Goal: Task Accomplishment & Management: Use online tool/utility

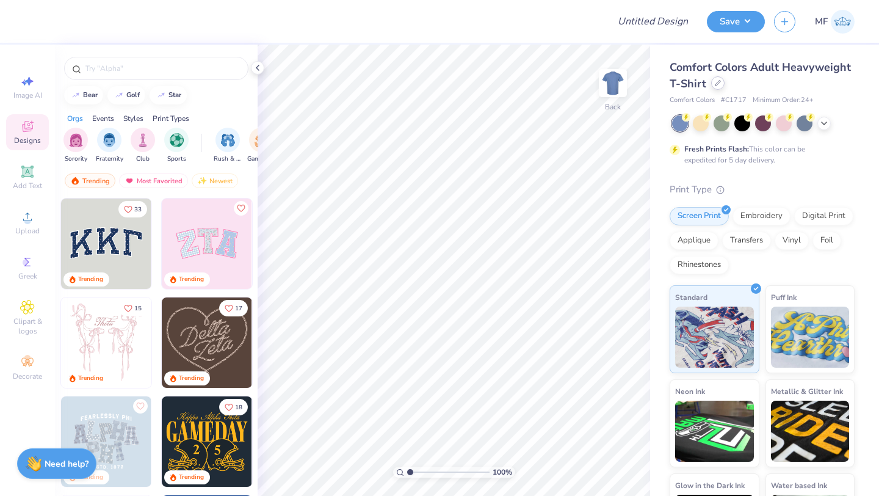
click at [719, 82] on icon at bounding box center [718, 83] width 6 height 6
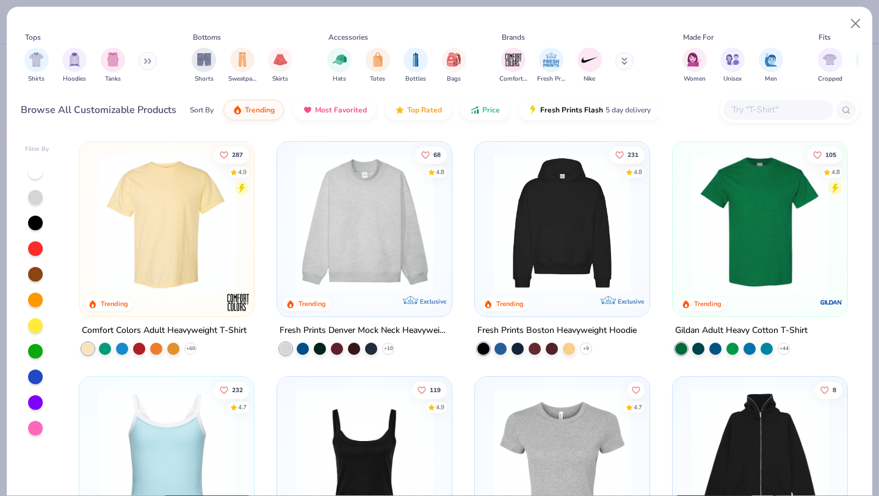
click at [353, 240] on img at bounding box center [364, 223] width 150 height 138
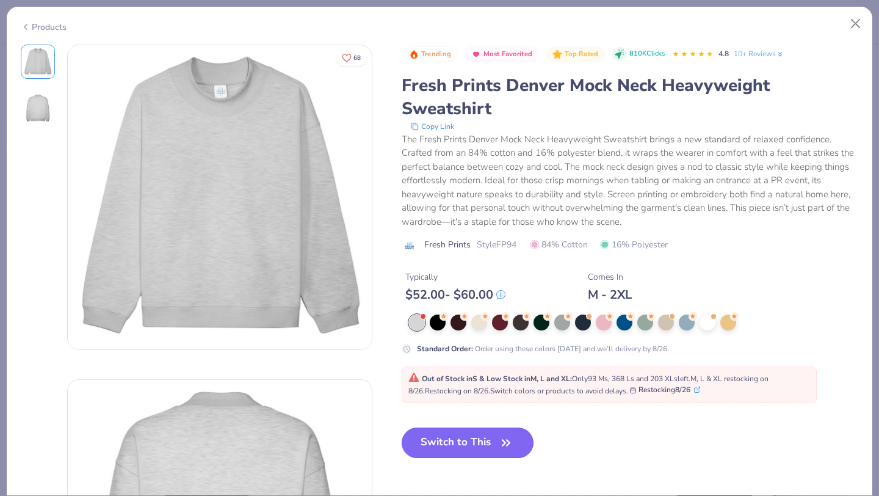
click at [482, 440] on button "Switch to This" at bounding box center [468, 442] width 132 height 31
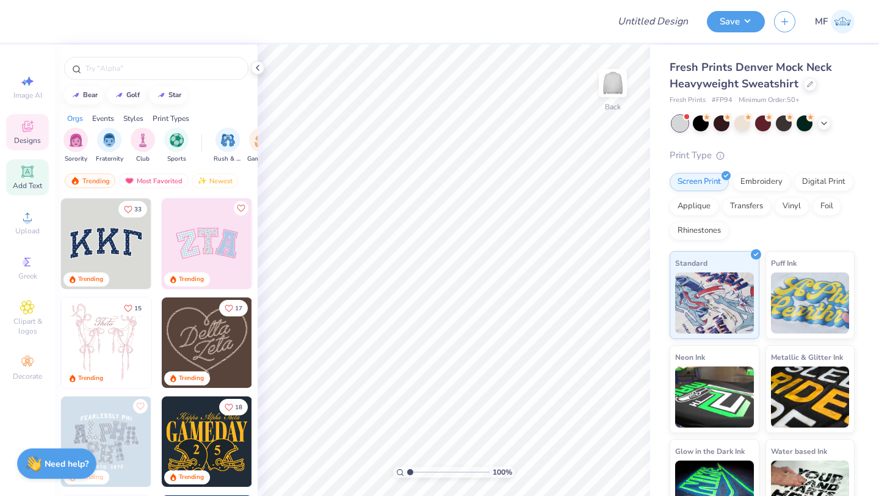
click at [33, 168] on icon at bounding box center [27, 171] width 15 height 15
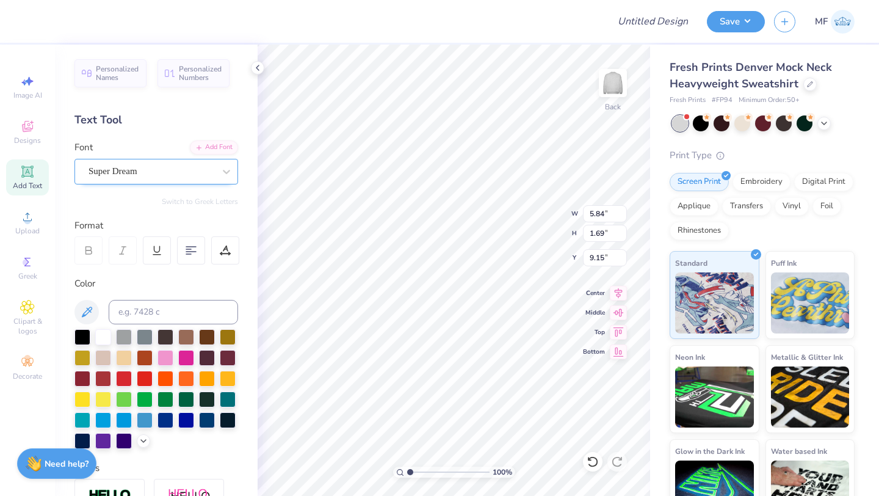
click at [101, 173] on div "Super Dream" at bounding box center [151, 171] width 128 height 19
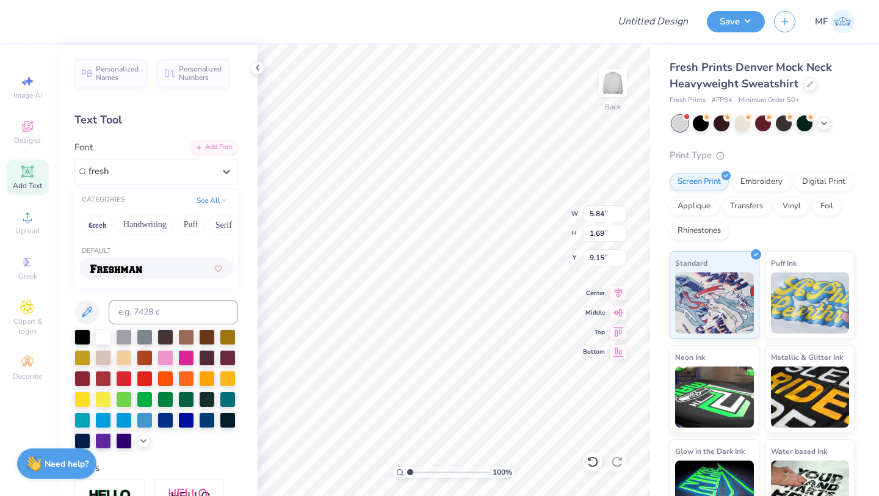
click at [115, 264] on img at bounding box center [116, 268] width 52 height 9
type input "fresh"
type input "7.44"
type input "2.01"
type input "8.99"
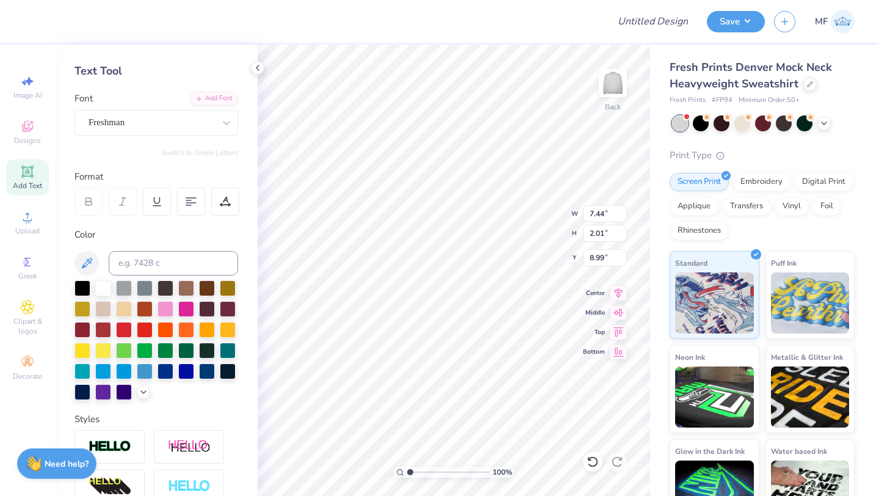
scroll to position [84, 0]
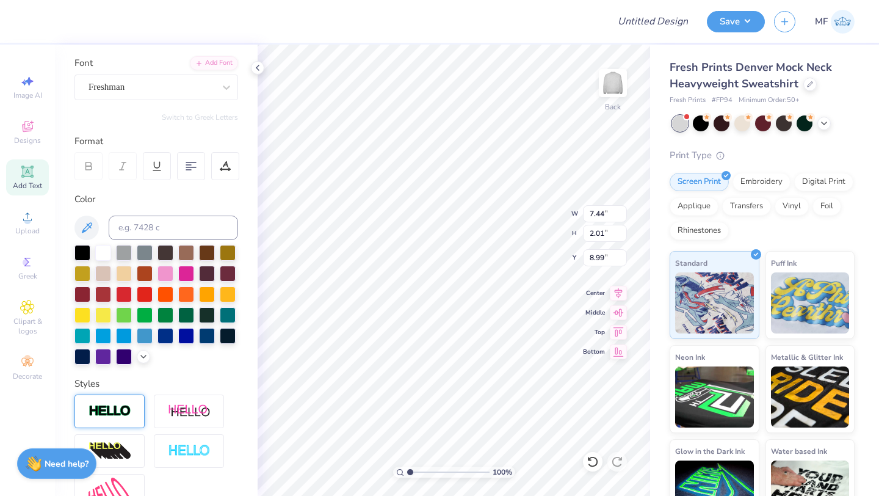
type textarea "AST"
click at [119, 400] on div at bounding box center [109, 411] width 70 height 34
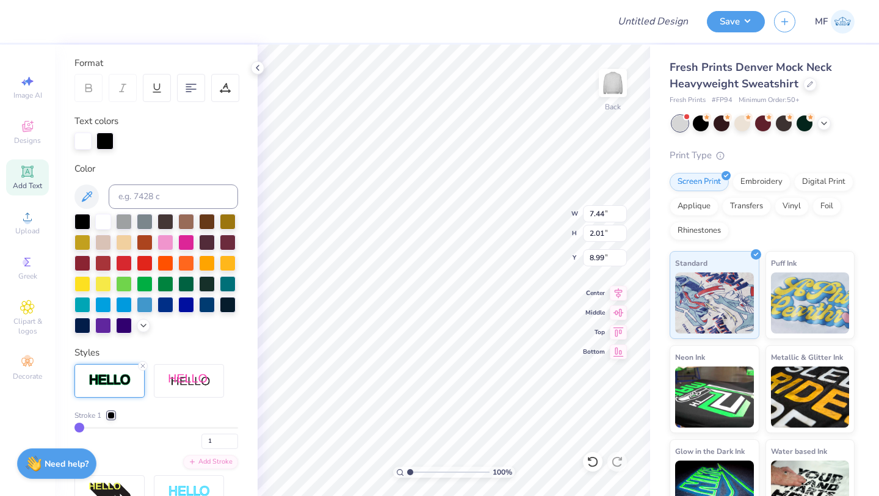
scroll to position [167, 0]
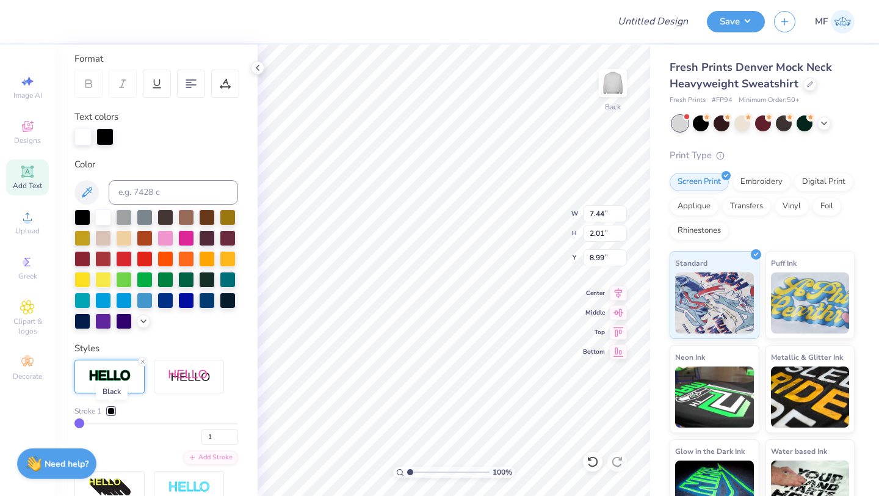
click at [114, 409] on div at bounding box center [110, 410] width 7 height 7
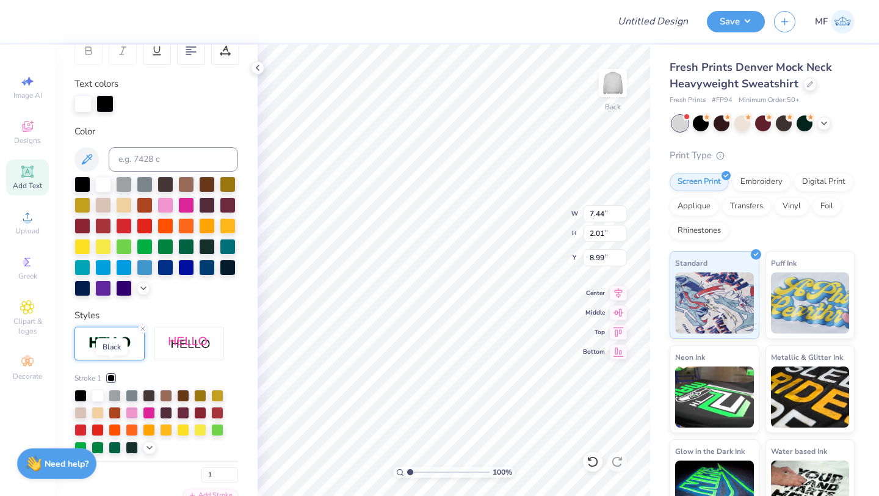
scroll to position [211, 0]
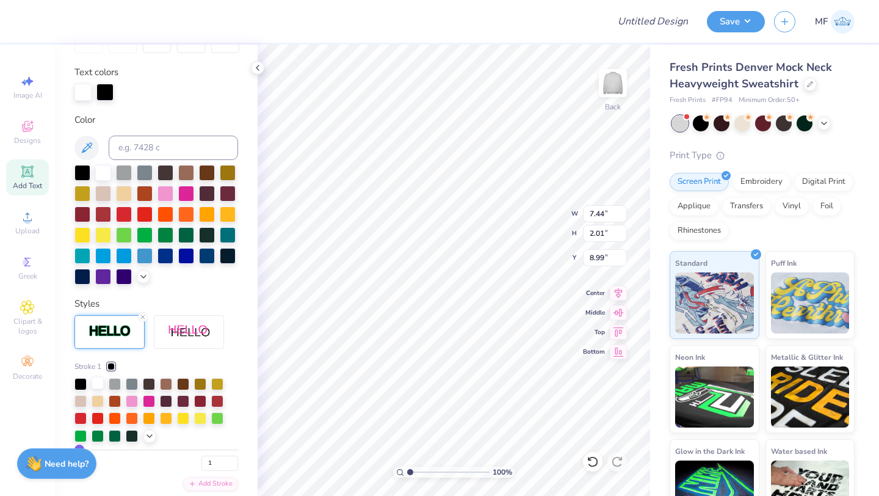
click at [96, 385] on div at bounding box center [98, 383] width 12 height 12
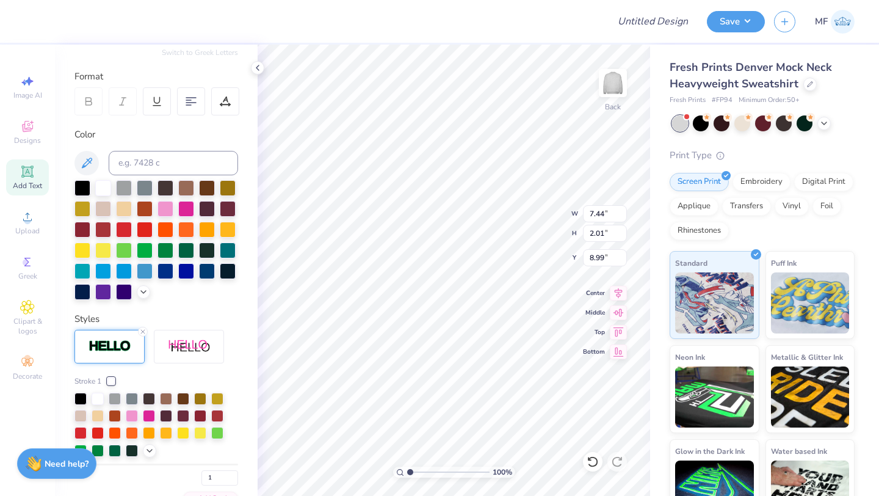
scroll to position [0, 0]
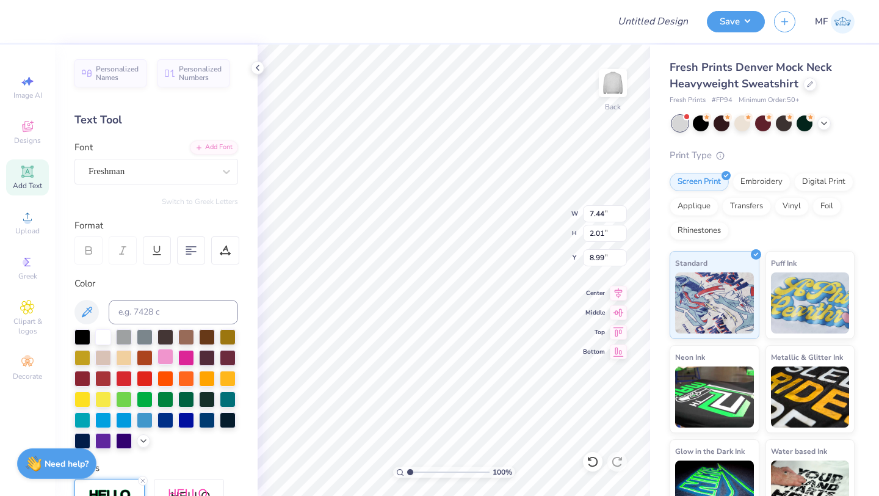
click at [169, 350] on div at bounding box center [166, 357] width 16 height 16
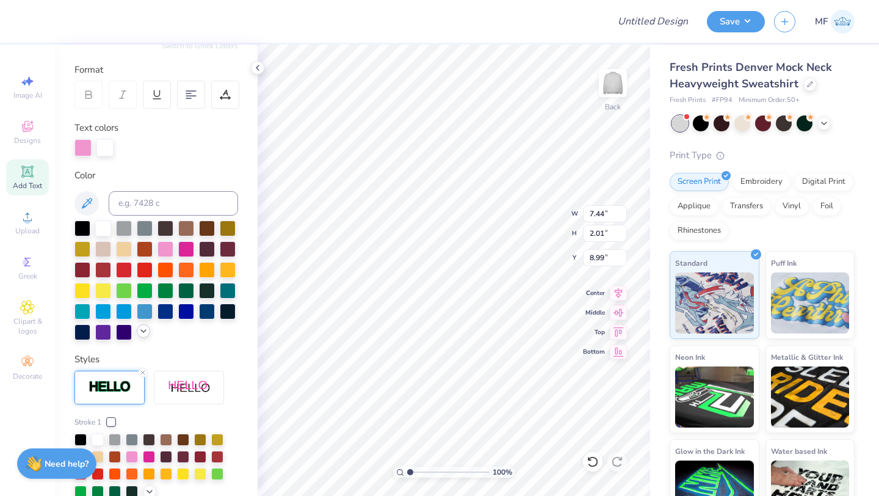
click at [147, 328] on icon at bounding box center [144, 331] width 10 height 10
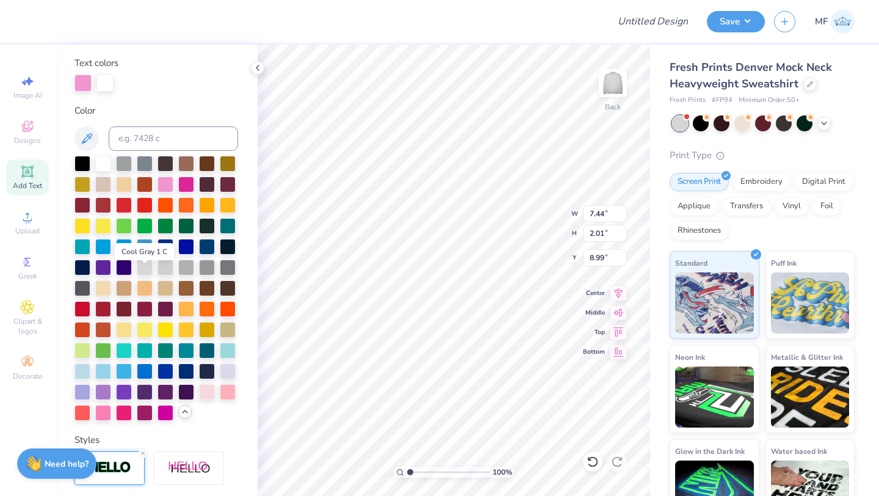
scroll to position [222, 0]
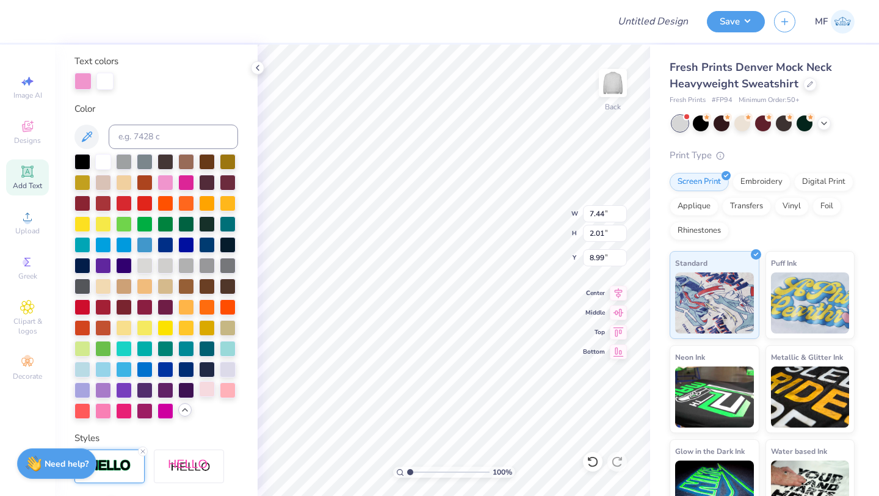
click at [208, 391] on div at bounding box center [207, 389] width 16 height 16
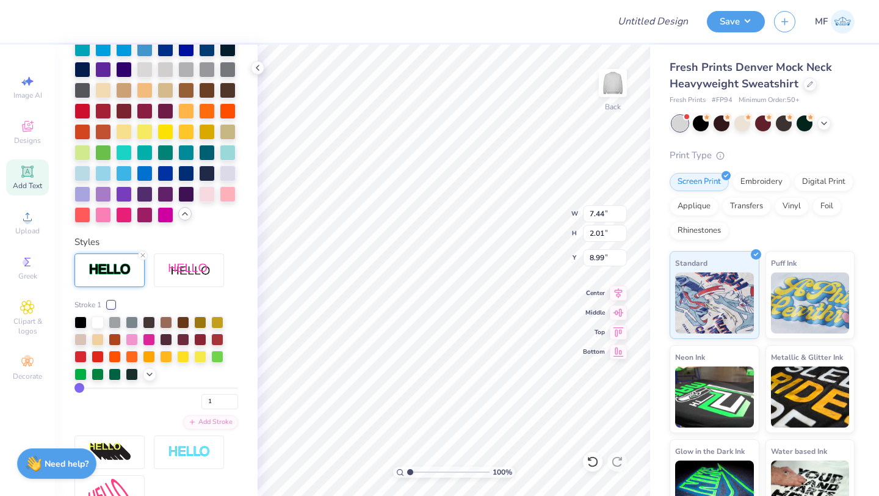
scroll to position [433, 0]
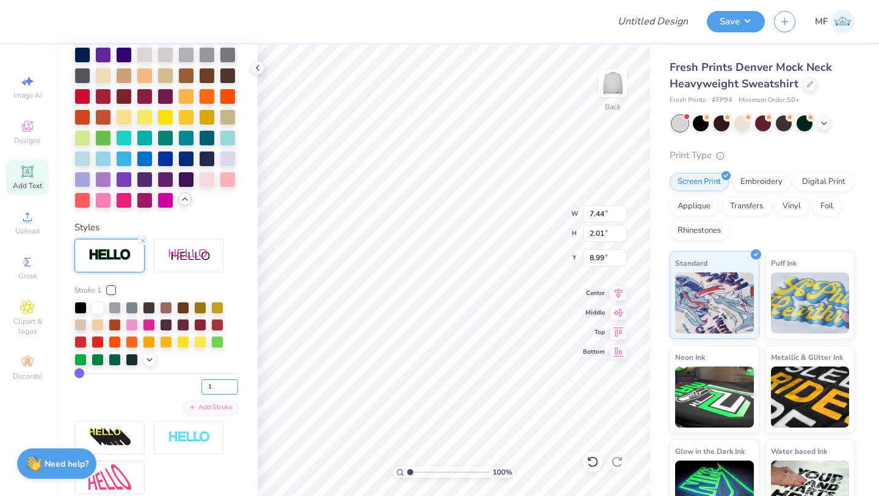
click at [221, 386] on input "1" at bounding box center [219, 386] width 37 height 15
click at [234, 385] on input "2" at bounding box center [219, 386] width 37 height 15
type input "3"
click at [234, 385] on input "3" at bounding box center [219, 386] width 37 height 15
click at [218, 388] on input "3" at bounding box center [219, 386] width 37 height 15
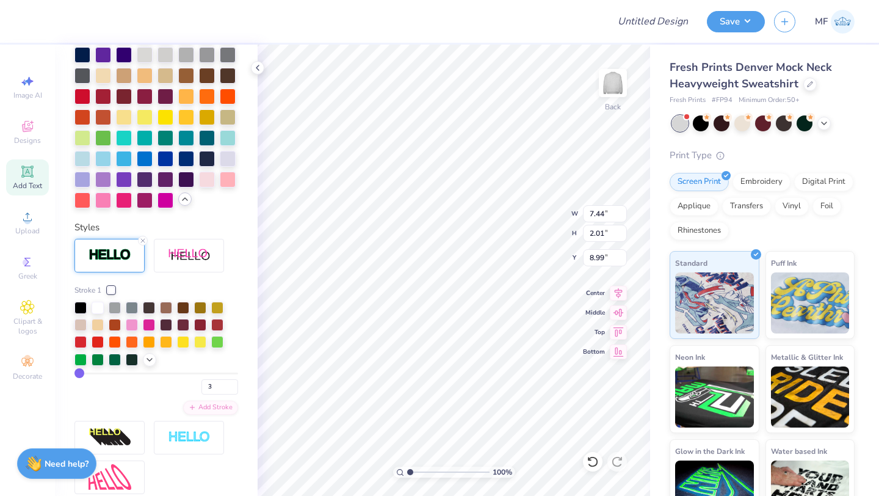
type input "3"
click at [145, 386] on div "3" at bounding box center [156, 383] width 164 height 22
type input "3.00"
type input "8.09"
type input "3.06"
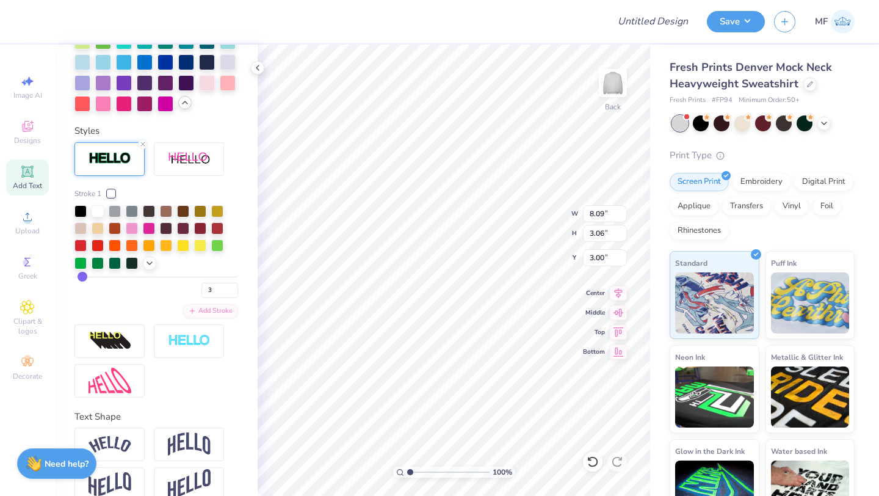
scroll to position [549, 0]
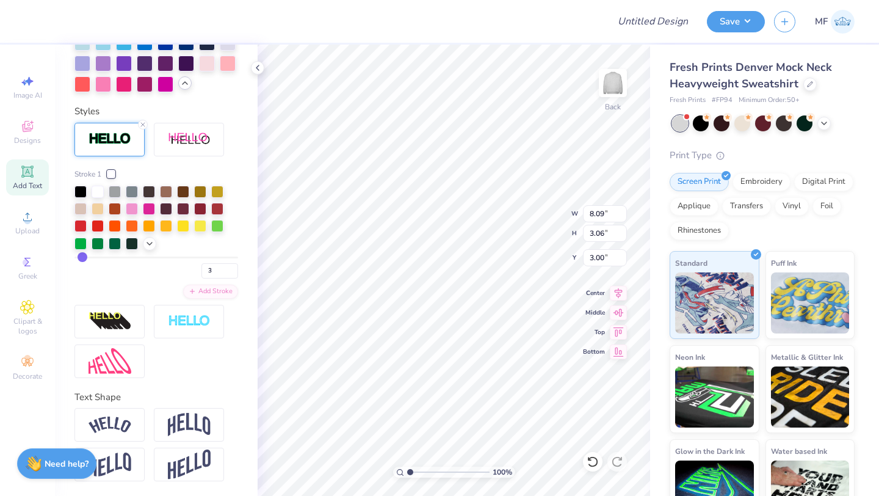
type textarea "A S T"
type textarea "AST"
click at [176, 418] on img at bounding box center [189, 424] width 43 height 23
type input "4.71"
type input "2.18"
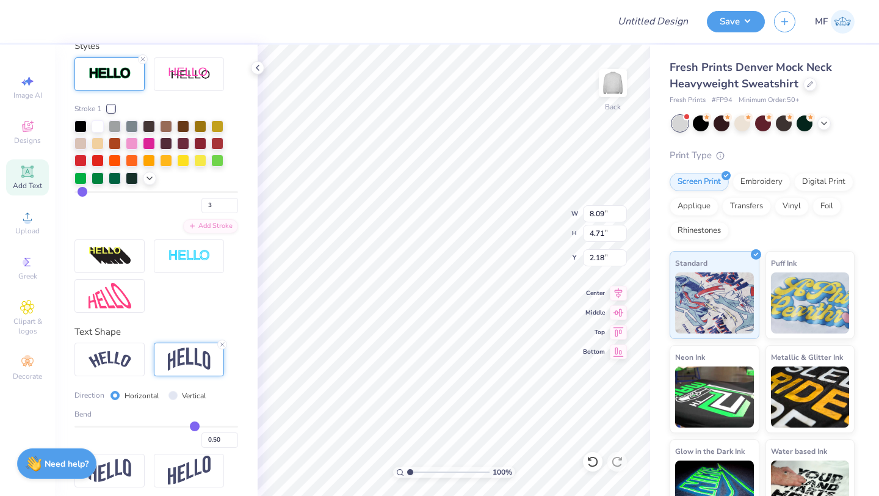
scroll to position [620, 0]
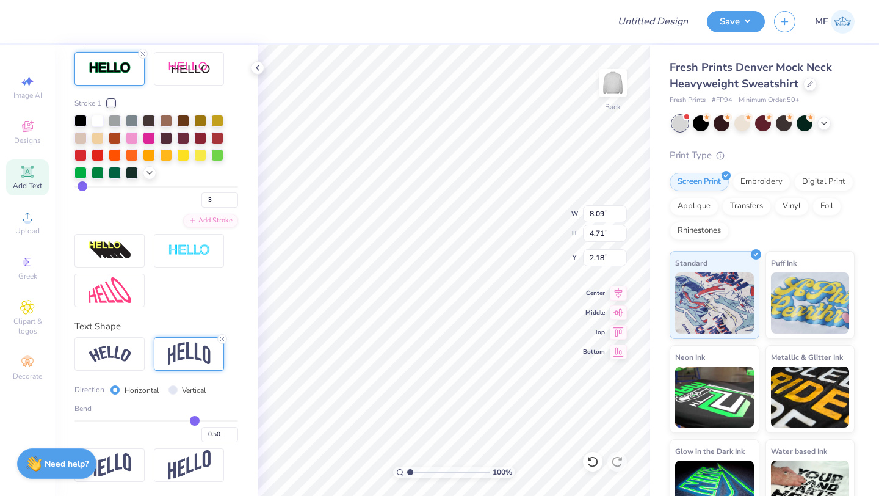
type input "0.52"
type input "0.51"
type input "0.5"
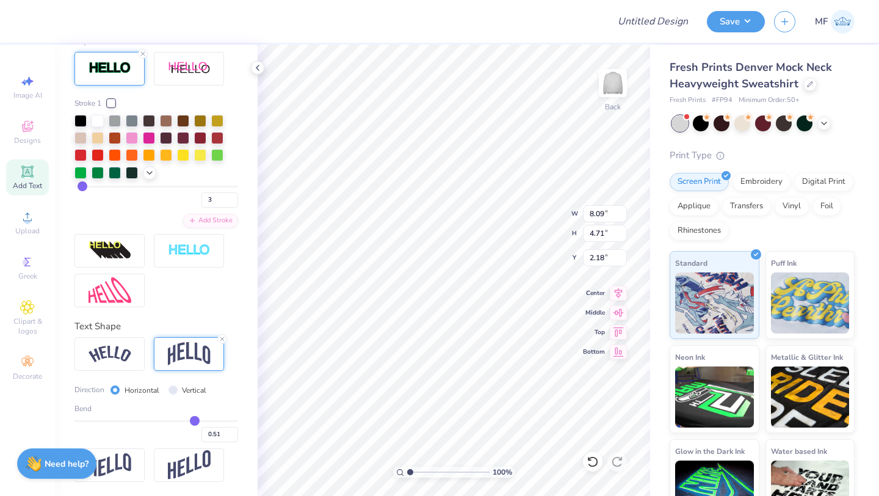
type input "0.50"
type input "0.49"
type input "0.48"
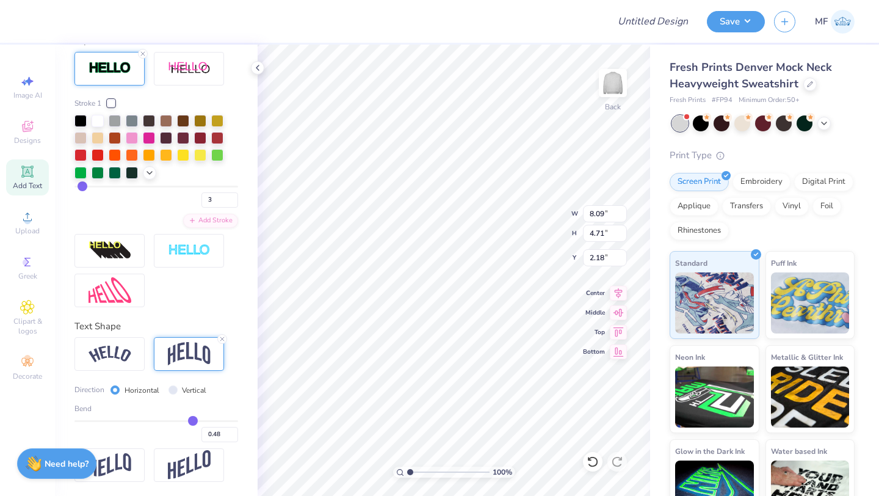
type input "0.47"
type input "0.46"
type input "0.45"
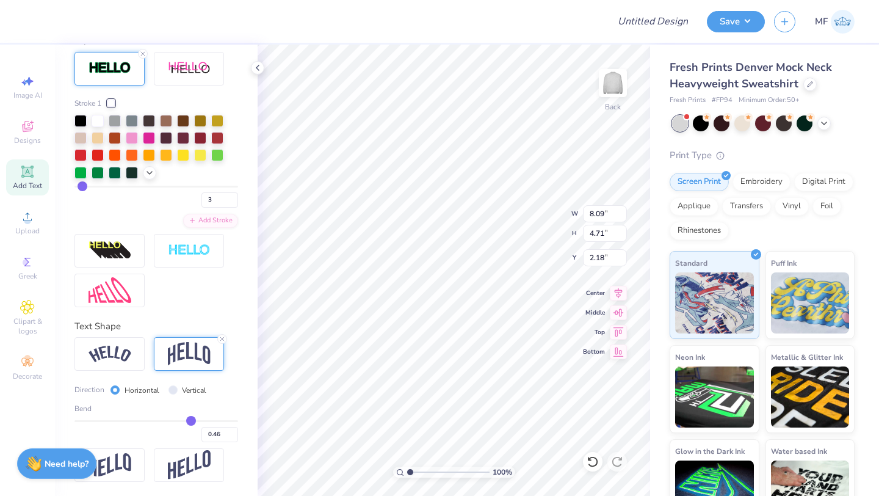
type input "0.45"
type input "0.44"
drag, startPoint x: 197, startPoint y: 420, endPoint x: 190, endPoint y: 419, distance: 6.8
type input "0.44"
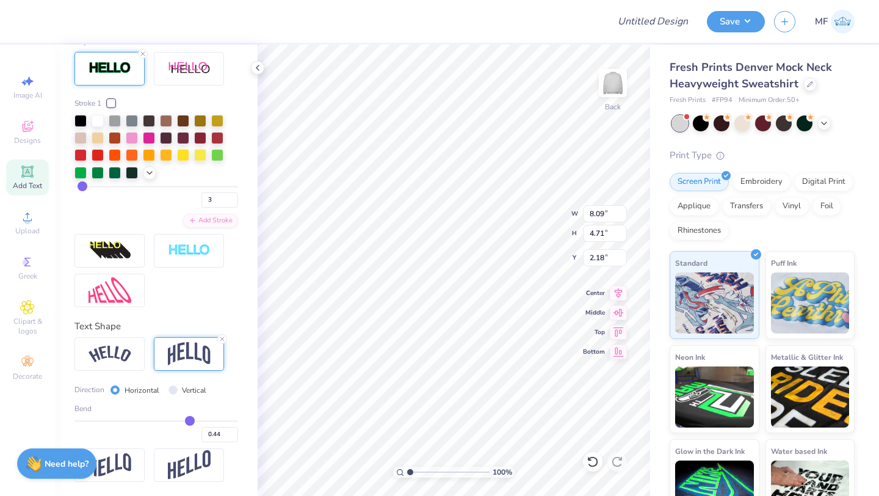
click at [190, 420] on input "range" at bounding box center [156, 421] width 164 height 2
type input "4.49"
type input "2.28"
type input "0.42"
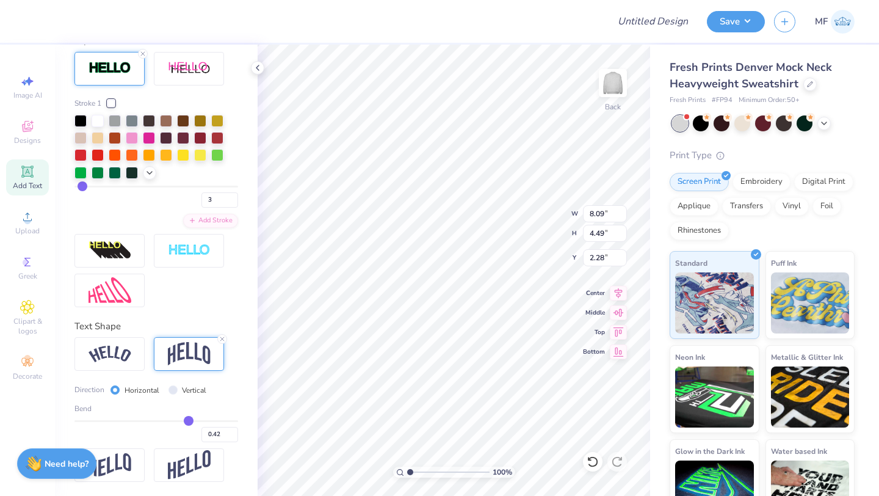
type input "0.41"
type input "0.4"
type input "0.40"
type input "0.39"
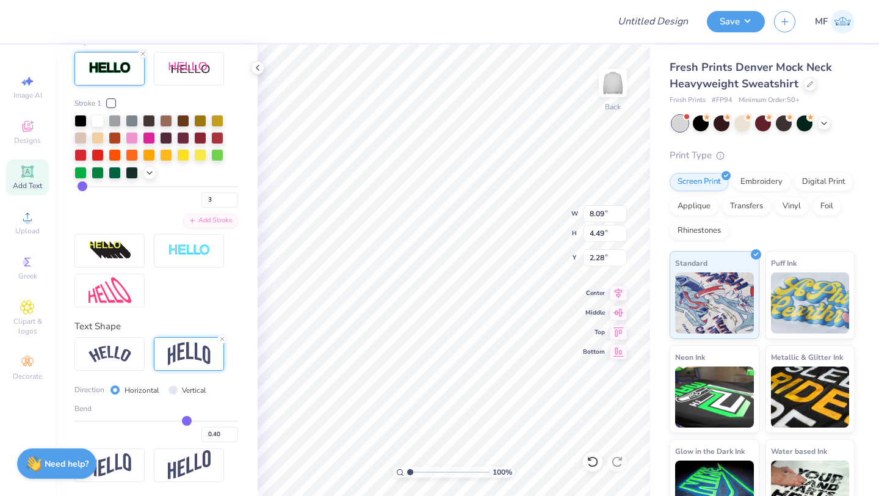
type input "0.39"
type input "0.37"
type input "0.34"
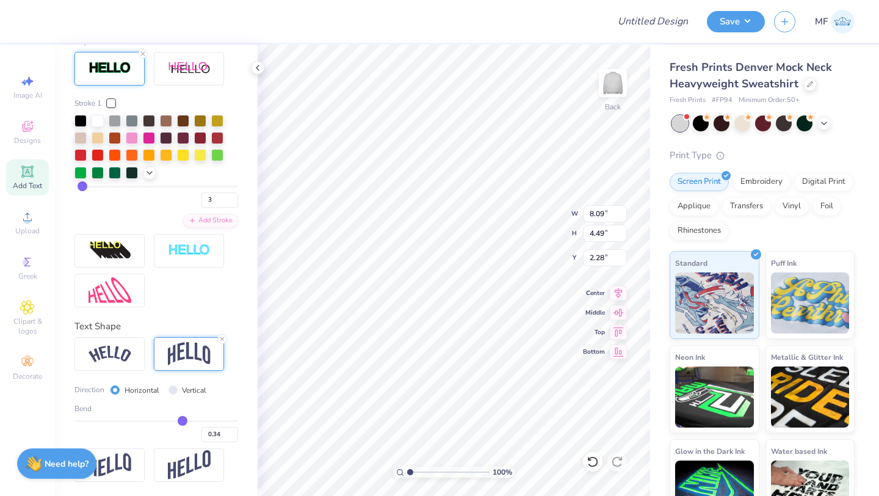
type input "0.31"
type input "0.3"
type input "0.30"
type input "0.28"
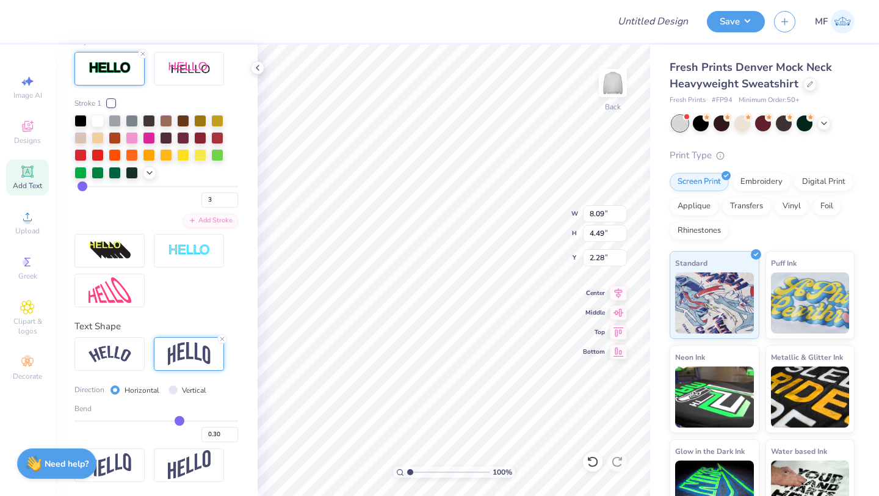
type input "0.28"
drag, startPoint x: 190, startPoint y: 419, endPoint x: 178, endPoint y: 418, distance: 12.2
type input "0.28"
click at [178, 420] on input "range" at bounding box center [156, 421] width 164 height 2
type input "3.95"
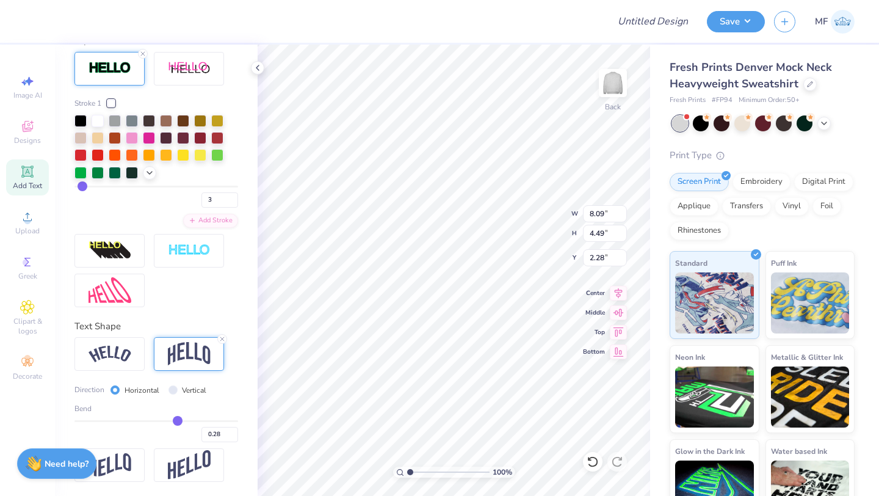
type input "2.56"
click at [751, 21] on button "Save" at bounding box center [736, 19] width 58 height 21
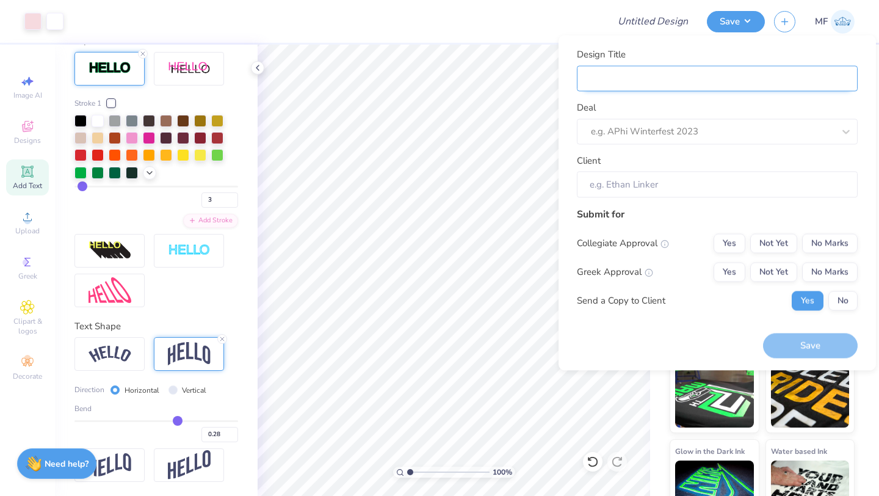
click at [780, 81] on input "Design Title" at bounding box center [717, 78] width 281 height 26
type input "m"
type input "mo"
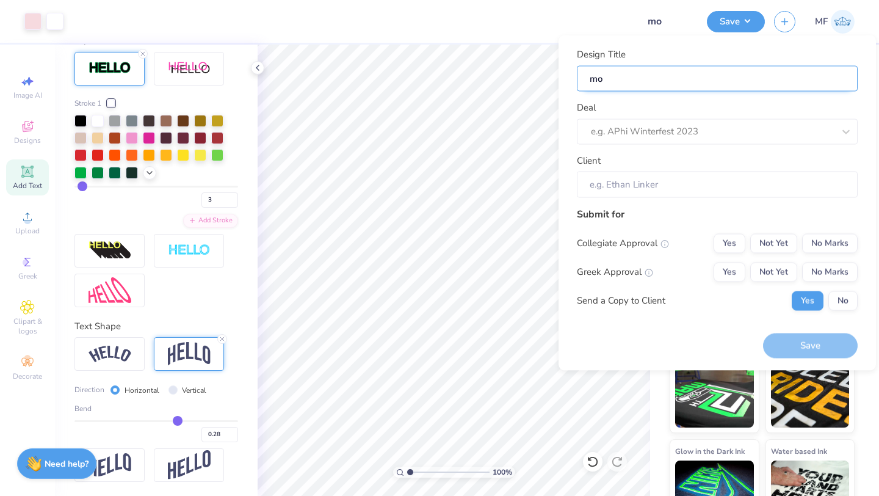
type input "moc"
type input "mock"
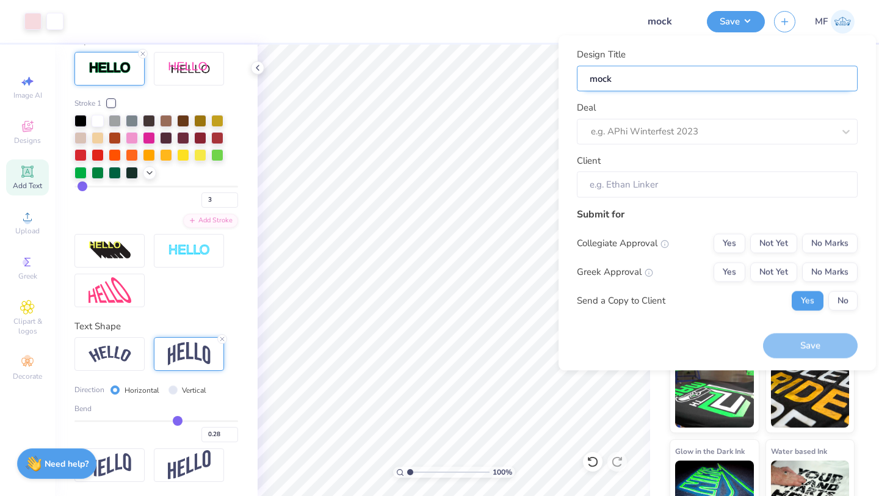
type input "mock"
type input "mock n"
type input "mock ne"
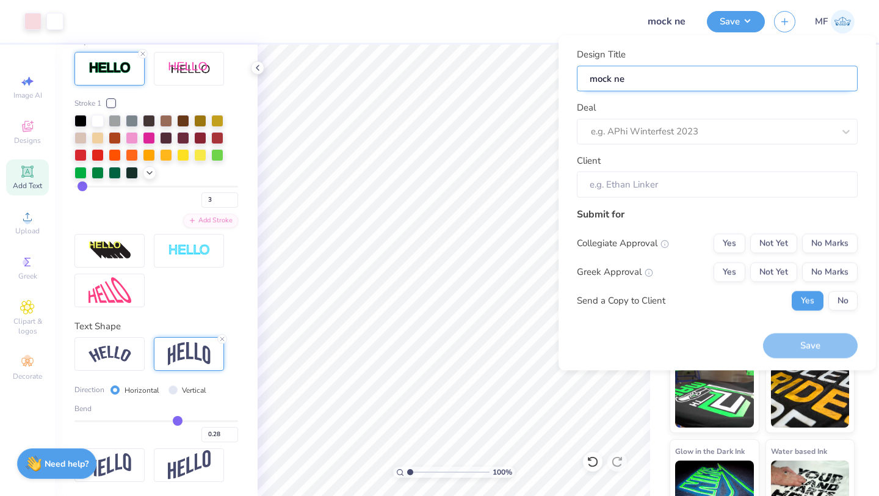
type input "mock nec"
type input "mock neck"
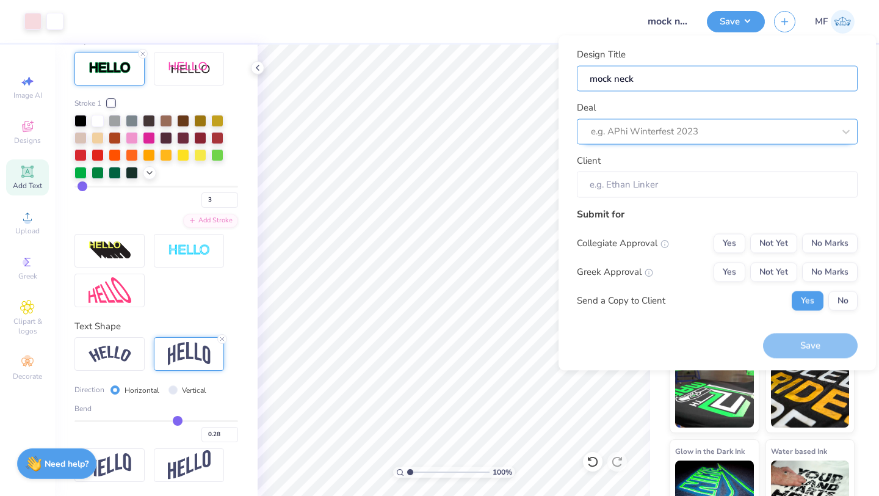
type input "mock neck"
click at [742, 125] on div at bounding box center [712, 131] width 243 height 16
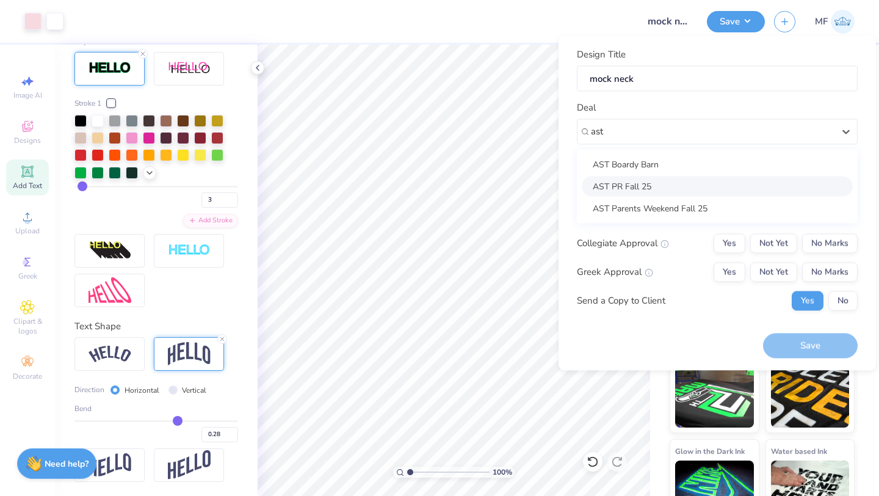
click at [694, 181] on div "AST PR Fall 25" at bounding box center [717, 186] width 271 height 20
type input "ast"
type input "[PERSON_NAME]"
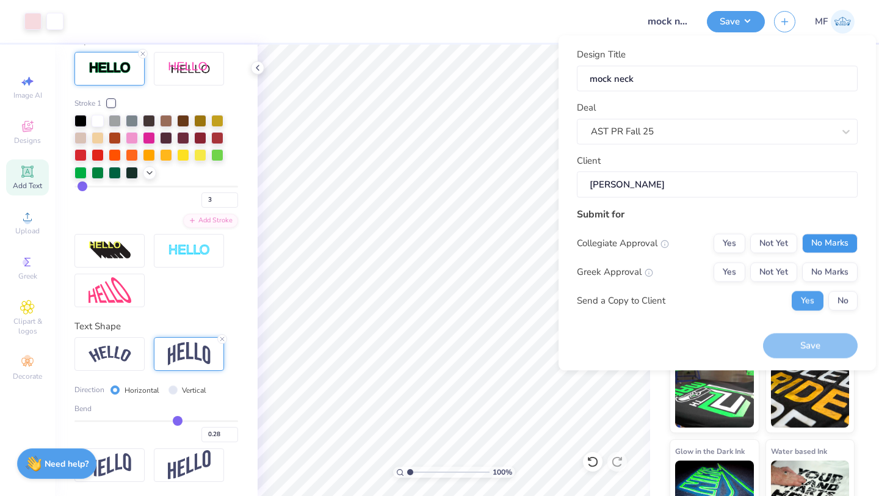
click at [821, 247] on button "No Marks" at bounding box center [830, 243] width 56 height 20
click at [730, 266] on button "Yes" at bounding box center [730, 272] width 32 height 20
click at [809, 349] on button "Save" at bounding box center [810, 345] width 95 height 25
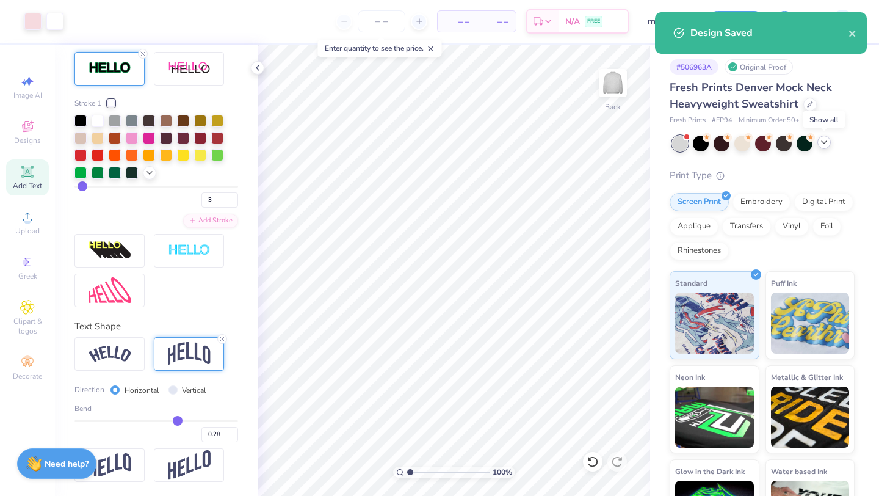
click at [824, 142] on icon at bounding box center [824, 142] width 10 height 10
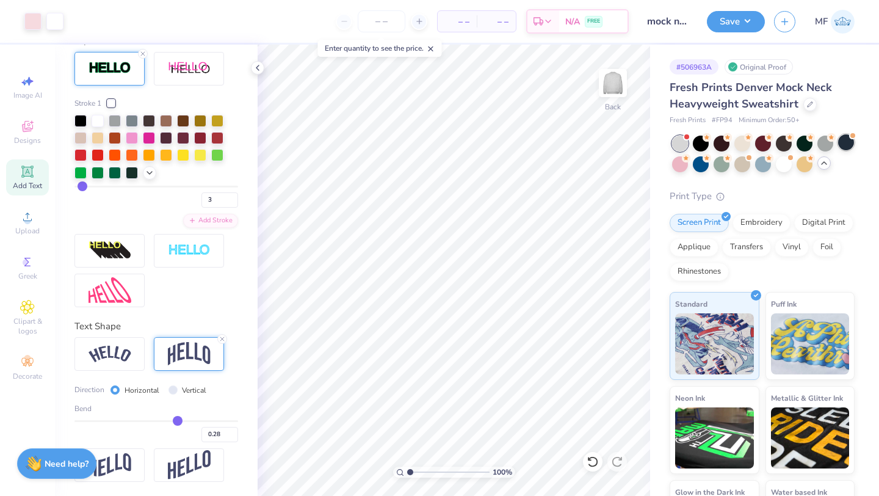
click at [843, 144] on div at bounding box center [846, 142] width 16 height 16
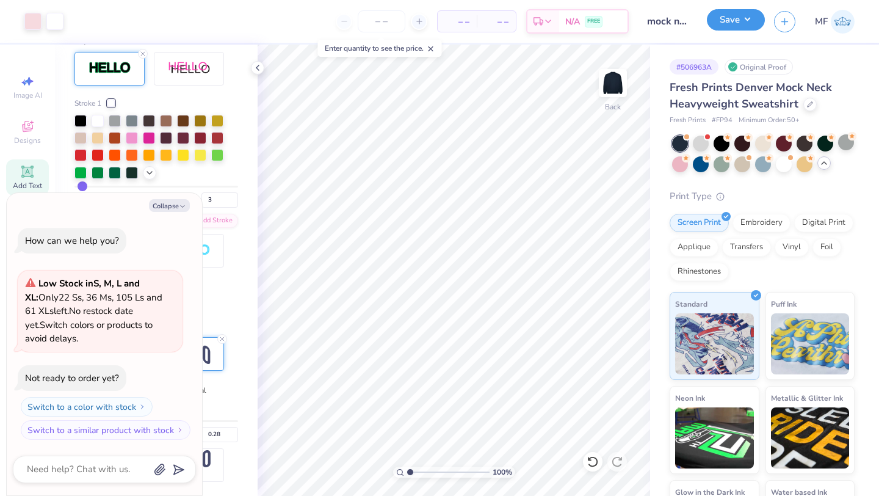
click at [723, 20] on button "Save" at bounding box center [736, 19] width 58 height 21
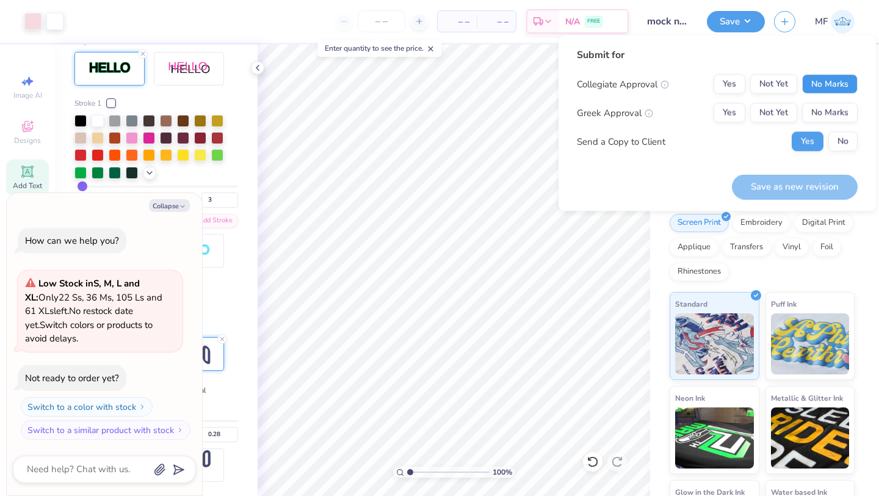
click at [839, 82] on button "No Marks" at bounding box center [830, 84] width 56 height 20
click at [728, 112] on button "Yes" at bounding box center [730, 113] width 32 height 20
click at [763, 183] on button "Save as new revision" at bounding box center [795, 186] width 126 height 25
type textarea "x"
